Goal: Book appointment/travel/reservation

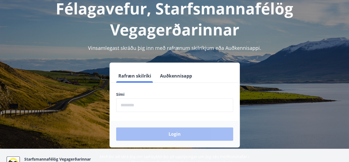
scroll to position [55, 0]
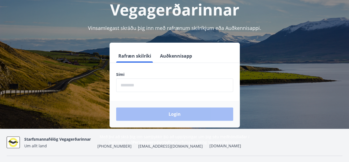
click at [315, 31] on div "Félagavefur, Starfsmannafélög Vegagerðarinnar Vinsamlegast skráðu þig inn með r…" at bounding box center [174, 56] width 349 height 178
click at [148, 83] on input "phone" at bounding box center [174, 85] width 117 height 14
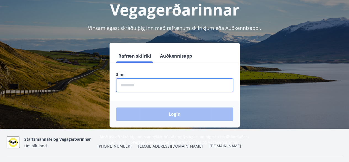
type input "********"
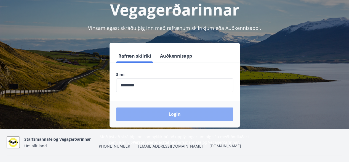
click at [171, 112] on button "Login" at bounding box center [174, 113] width 117 height 13
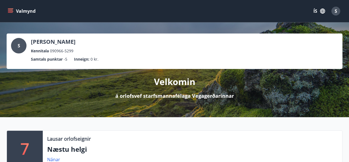
click at [11, 9] on icon "menu" at bounding box center [11, 11] width 6 height 6
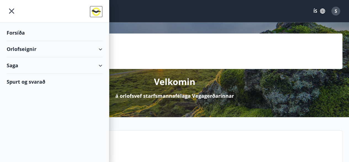
click at [14, 49] on div "Orlofseignir" at bounding box center [55, 49] width 96 height 16
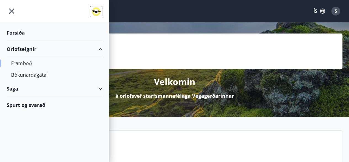
click at [20, 60] on div "Framboð" at bounding box center [54, 63] width 87 height 12
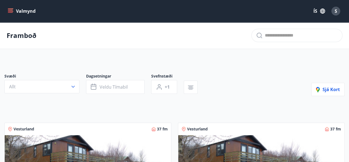
click at [11, 9] on icon "menu" at bounding box center [11, 11] width 6 height 6
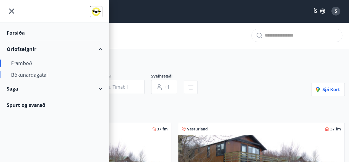
click at [20, 75] on div "Bókunardagatal" at bounding box center [54, 75] width 87 height 12
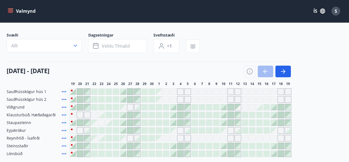
scroll to position [55, 0]
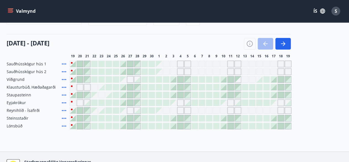
click at [92, 93] on div "Gráir dagar eru ekki bókanlegir" at bounding box center [94, 95] width 6 height 6
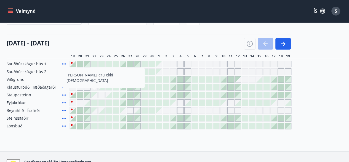
click at [96, 96] on div "Gráir dagar eru ekki bókanlegir" at bounding box center [94, 95] width 6 height 6
click at [100, 95] on div "Gráir dagar eru ekki bókanlegir" at bounding box center [101, 94] width 7 height 7
click at [249, 43] on icon "button" at bounding box center [250, 43] width 7 height 7
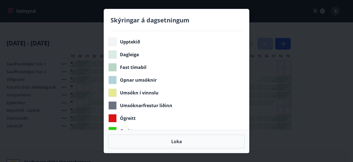
click at [274, 70] on div "Skýringar á dagsetningum Upptekið Dagleiga Fast tímabil Opnar umsóknir Umsókn í…" at bounding box center [176, 81] width 353 height 162
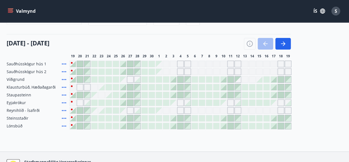
click at [92, 93] on div "Gráir dagar eru ekki bókanlegir" at bounding box center [94, 95] width 6 height 6
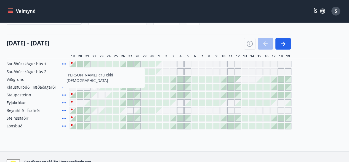
click at [89, 94] on div at bounding box center [87, 95] width 6 height 6
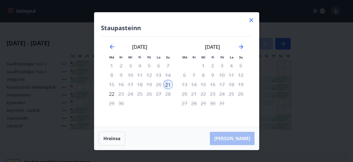
click at [250, 19] on icon at bounding box center [252, 20] width 4 height 4
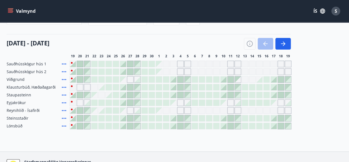
click at [94, 85] on div "Gráir dagar eru ekki bókanlegir" at bounding box center [94, 87] width 7 height 7
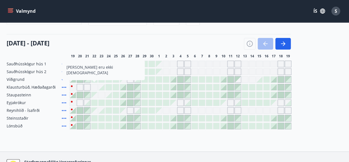
click at [94, 117] on div at bounding box center [94, 118] width 6 height 6
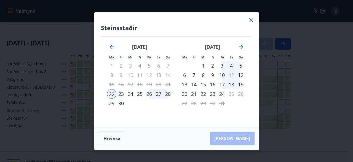
click at [251, 19] on icon at bounding box center [251, 20] width 7 height 7
